Goal: Task Accomplishment & Management: Use online tool/utility

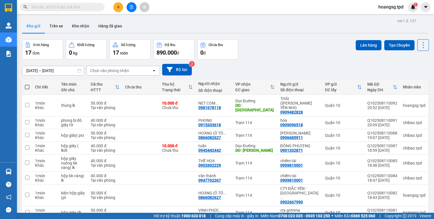
click at [26, 87] on span at bounding box center [27, 87] width 5 height 5
click at [27, 84] on input "checkbox" at bounding box center [27, 84] width 0 height 0
checkbox input "true"
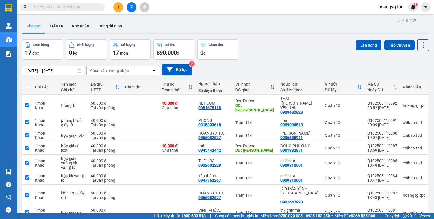
checkbox input "true"
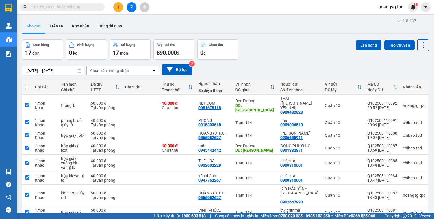
checkbox input "true"
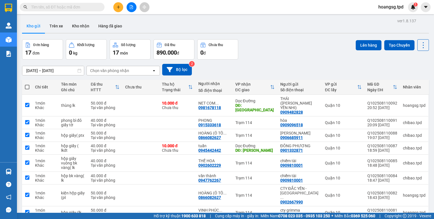
checkbox input "true"
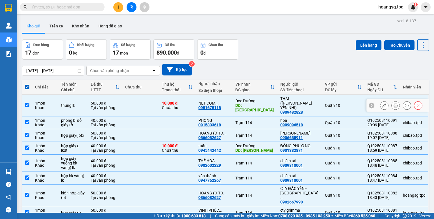
click at [28, 103] on input "checkbox" at bounding box center [27, 105] width 4 height 4
checkbox input "false"
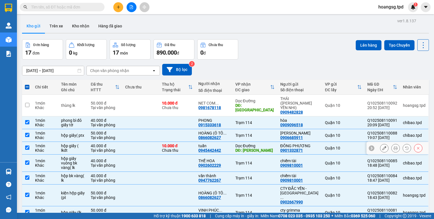
drag, startPoint x: 28, startPoint y: 142, endPoint x: 82, endPoint y: 132, distance: 54.7
click at [28, 146] on input "checkbox" at bounding box center [27, 148] width 4 height 4
checkbox input "false"
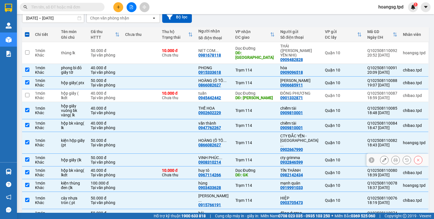
scroll to position [68, 0]
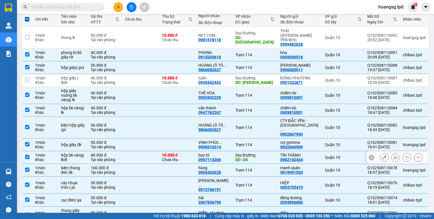
drag, startPoint x: 27, startPoint y: 148, endPoint x: 202, endPoint y: 128, distance: 176.0
click at [28, 155] on input "checkbox" at bounding box center [27, 157] width 4 height 4
checkbox input "false"
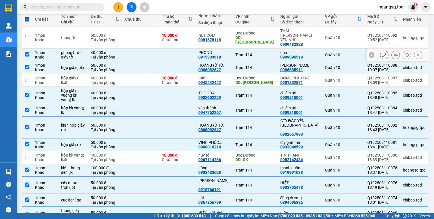
scroll to position [0, 0]
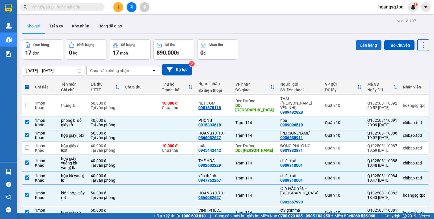
click at [359, 46] on button "Lên hàng" at bounding box center [369, 45] width 26 height 10
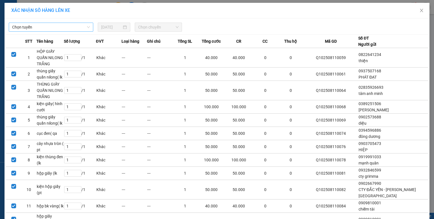
click at [51, 30] on span "Chọn tuyến" at bounding box center [51, 27] width 78 height 8
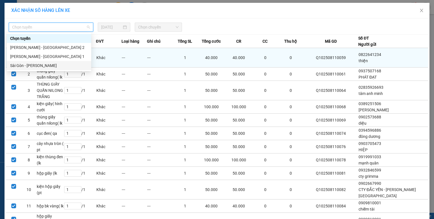
drag, startPoint x: 39, startPoint y: 65, endPoint x: 65, endPoint y: 49, distance: 30.7
click at [40, 64] on div "Sài Gòn - Phương Lâm" at bounding box center [49, 65] width 78 height 6
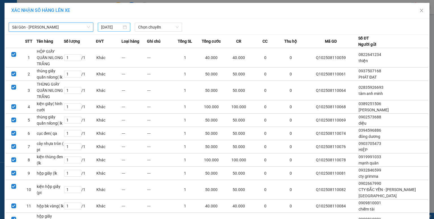
click at [102, 28] on input "11/08/2025" at bounding box center [111, 27] width 21 height 6
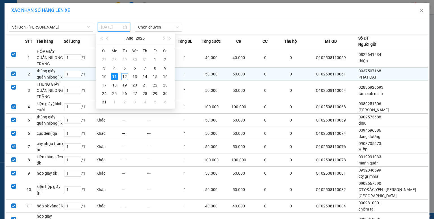
click at [121, 75] on td "12" at bounding box center [125, 76] width 10 height 8
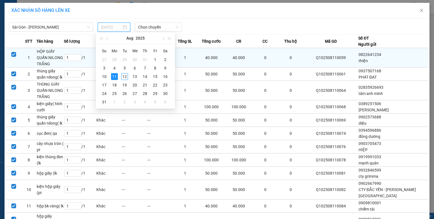
type input "12/08/2025"
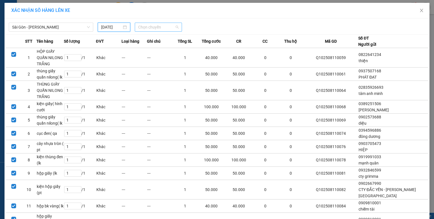
click at [148, 26] on span "Chọn chuyến" at bounding box center [158, 27] width 41 height 8
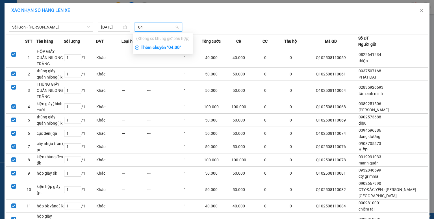
type input "04"
click at [150, 51] on div "Thêm chuyến " 04:00 "" at bounding box center [163, 48] width 60 height 10
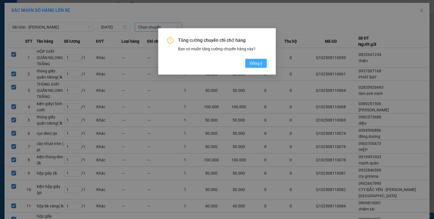
click at [252, 64] on span "Đồng ý" at bounding box center [256, 63] width 12 height 6
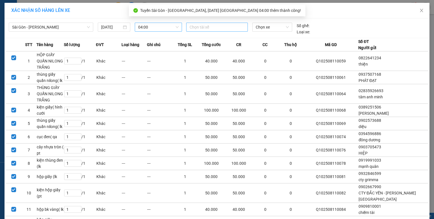
click at [219, 28] on div at bounding box center [217, 27] width 59 height 7
type input "chi"
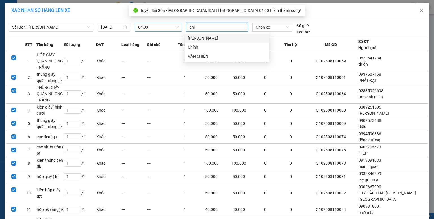
click at [232, 36] on div "Phạm Văn Chí" at bounding box center [227, 38] width 78 height 6
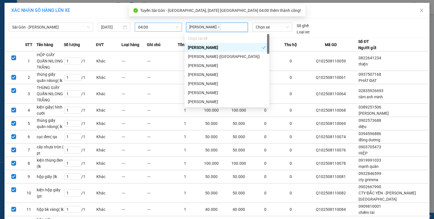
click at [263, 27] on span "Chọn xe" at bounding box center [272, 27] width 33 height 8
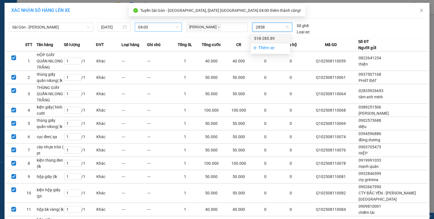
type input "28589"
click at [263, 41] on div "51B-285.89" at bounding box center [270, 38] width 33 height 6
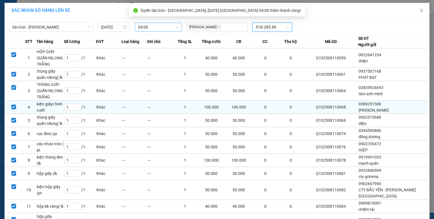
scroll to position [71, 0]
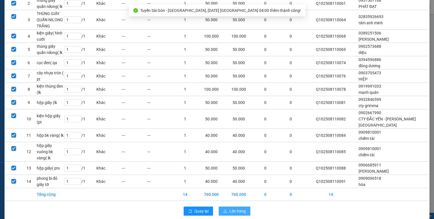
click at [231, 208] on span "Lên hàng" at bounding box center [237, 211] width 16 height 6
